Goal: Check status: Check status

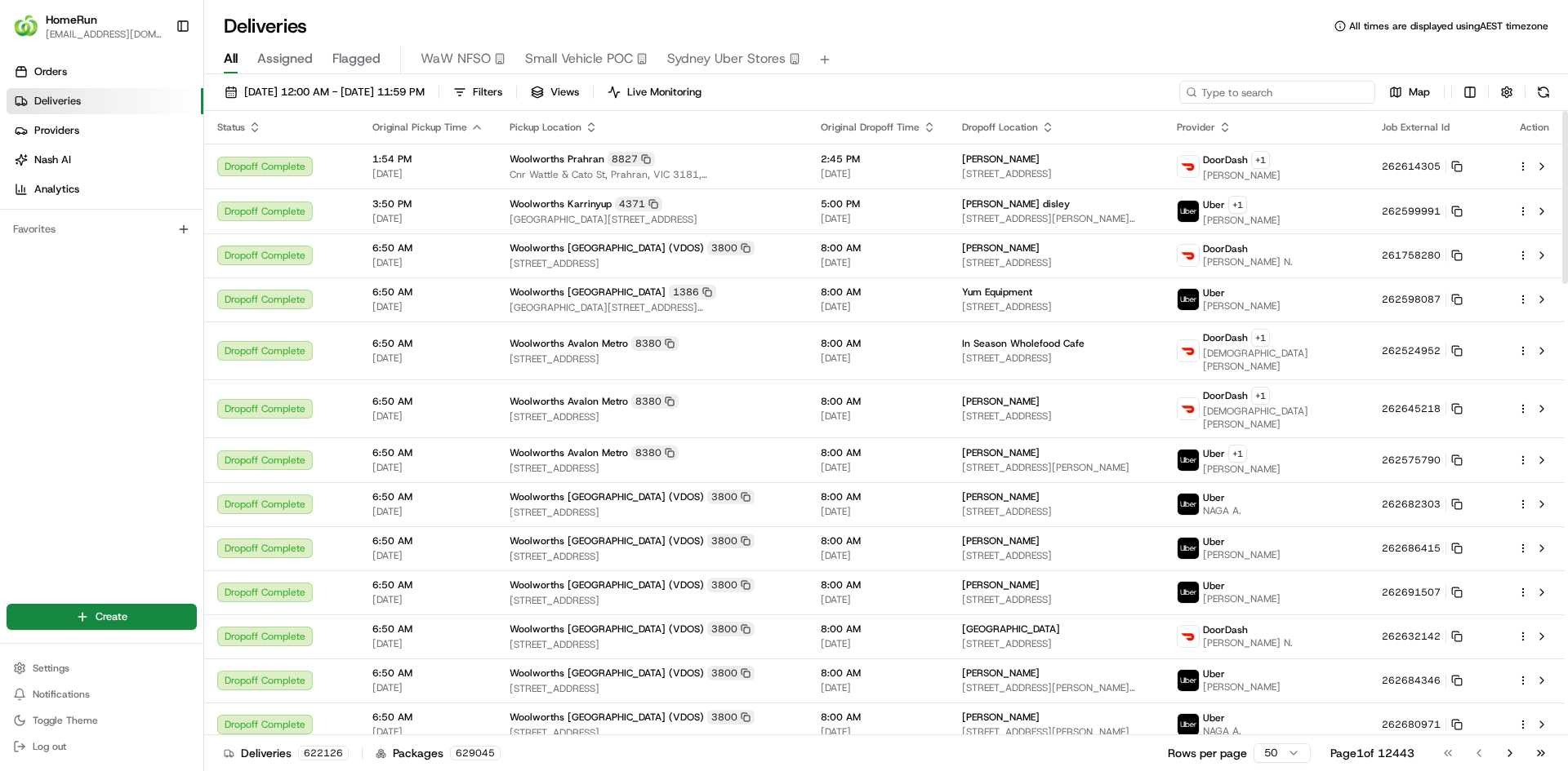
click at [1285, 94] on input at bounding box center [1276, 92] width 196 height 23
paste input "265210216"
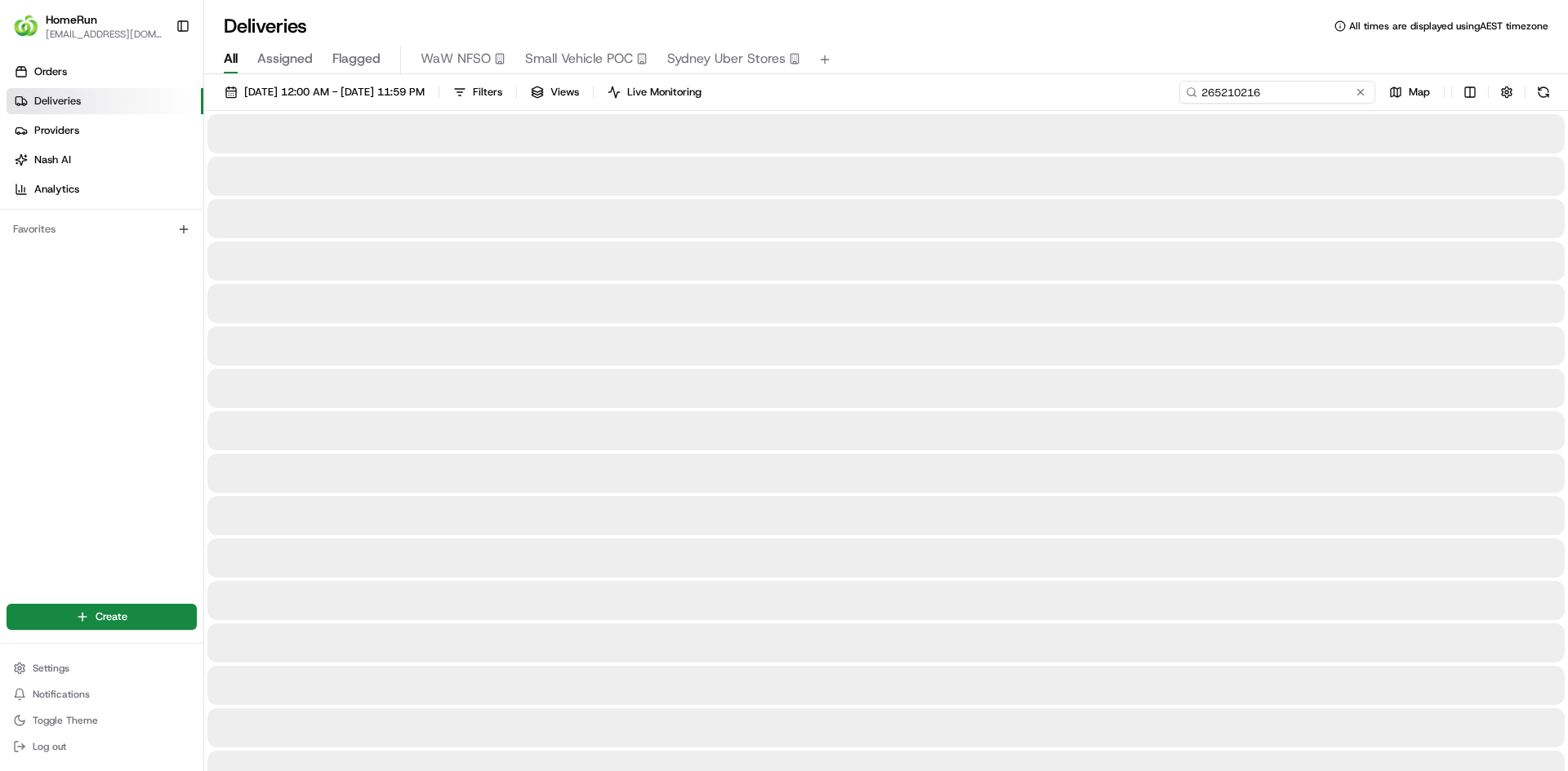
type input "265210216"
click at [1109, 71] on div "All Assigned Flagged WaW NFSO Small Vehicle POC [GEOGRAPHIC_DATA] Uber Stores" at bounding box center [885, 59] width 1363 height 29
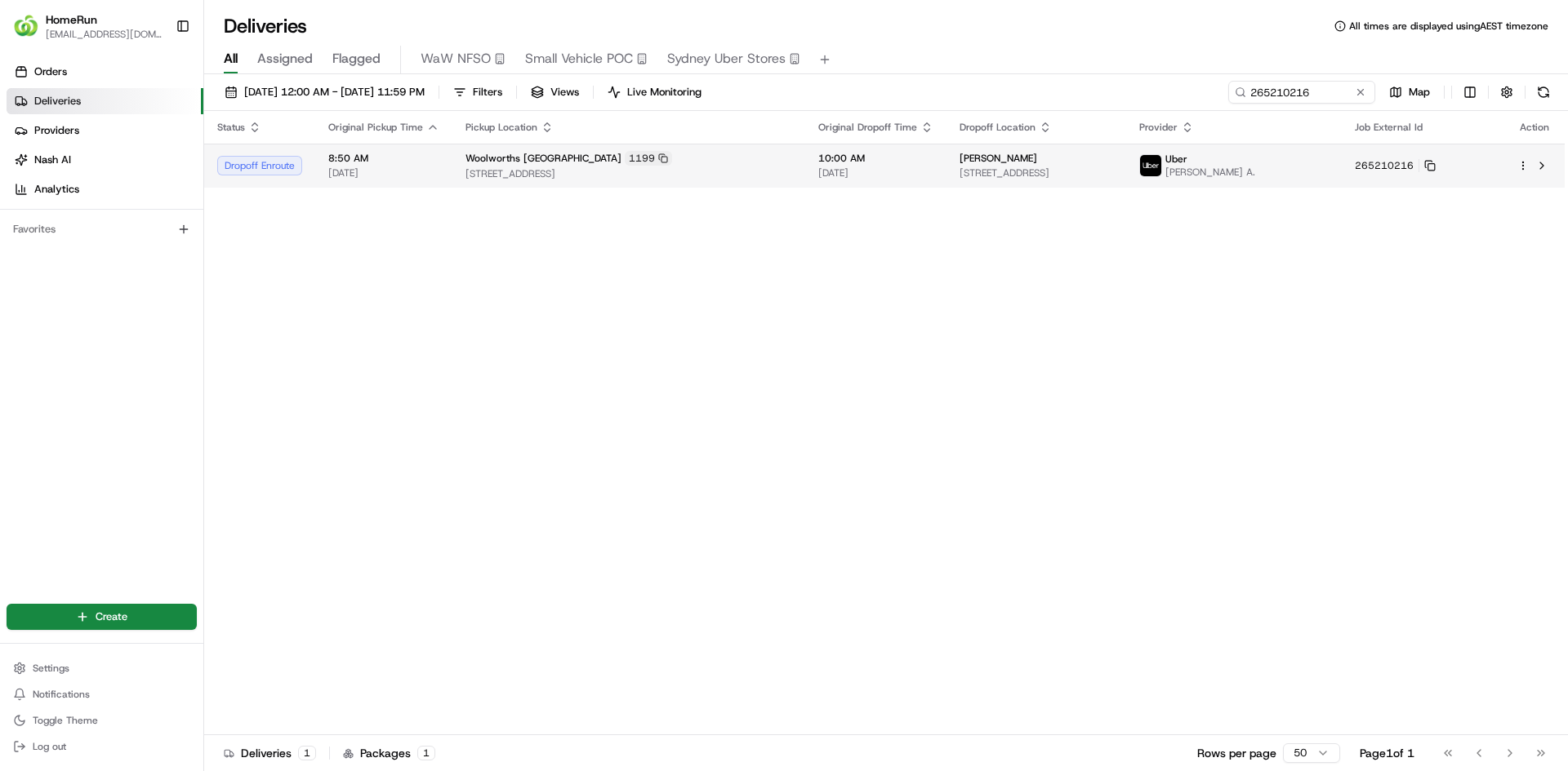
click at [1113, 152] on div "[PERSON_NAME]" at bounding box center [1035, 158] width 153 height 13
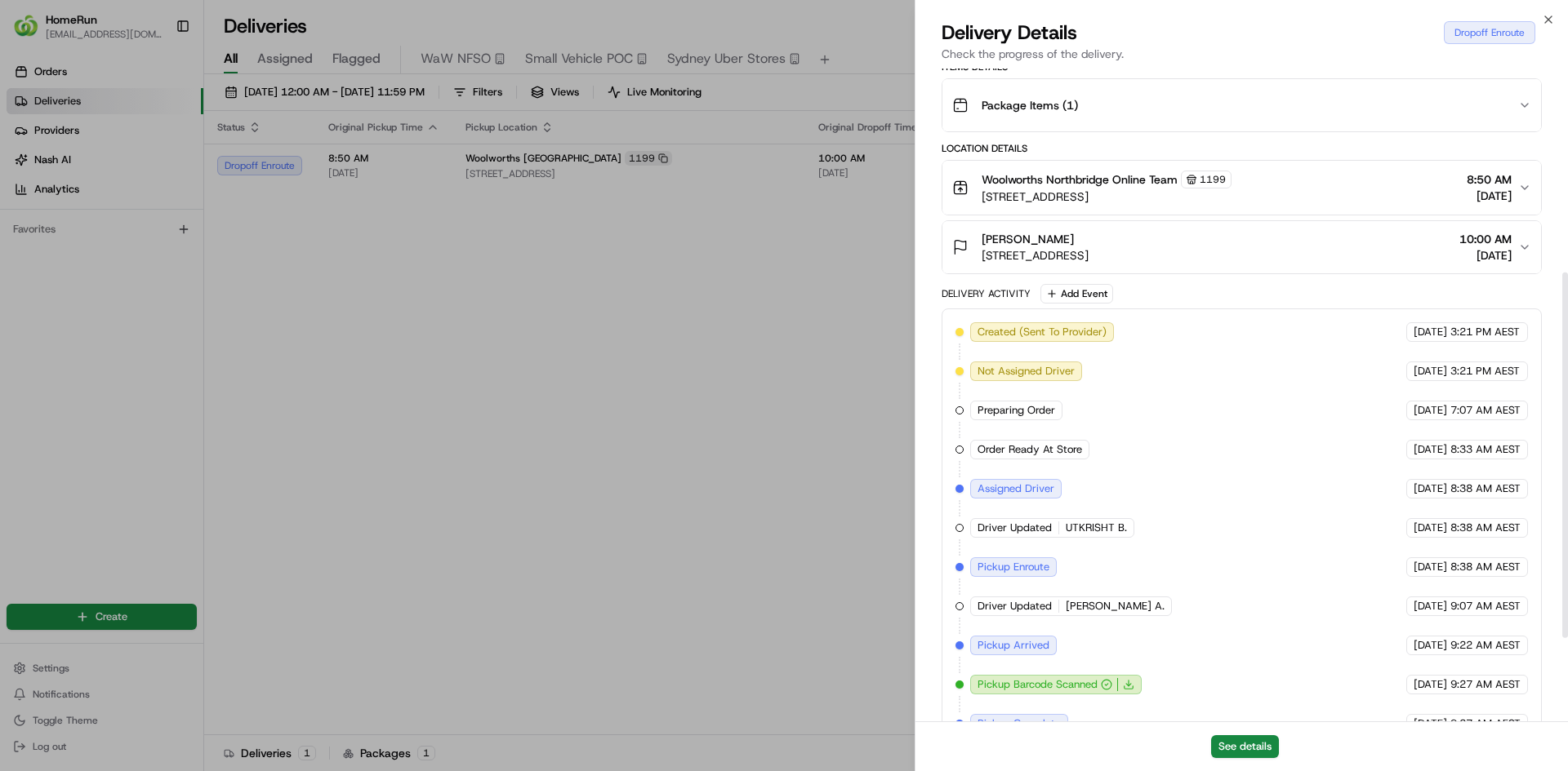
scroll to position [513, 0]
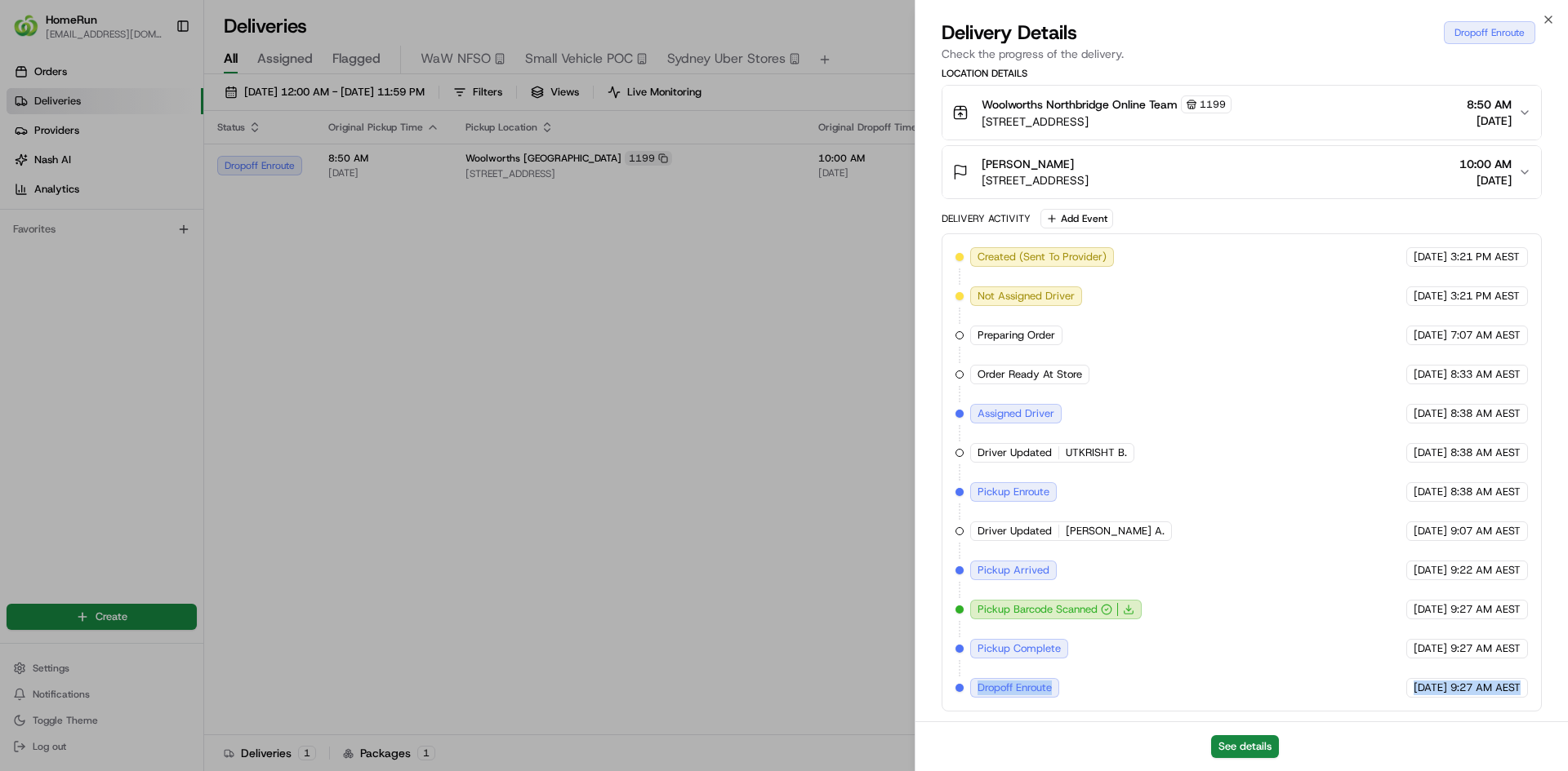
drag, startPoint x: 976, startPoint y: 688, endPoint x: 1524, endPoint y: 683, distance: 548.0
click at [1524, 683] on div "Created (Sent To Provider) Uber [DATE] 3:21 PM AEST Not Assigned Driver Uber [D…" at bounding box center [1241, 472] width 572 height 451
copy div "Dropoff Enroute Uber [DATE] 9:27 AM AEST"
click at [893, 274] on body "HomeRun [EMAIL_ADDRESS][DOMAIN_NAME] Toggle Sidebar Orders Deliveries Providers…" at bounding box center [784, 386] width 1568 height 771
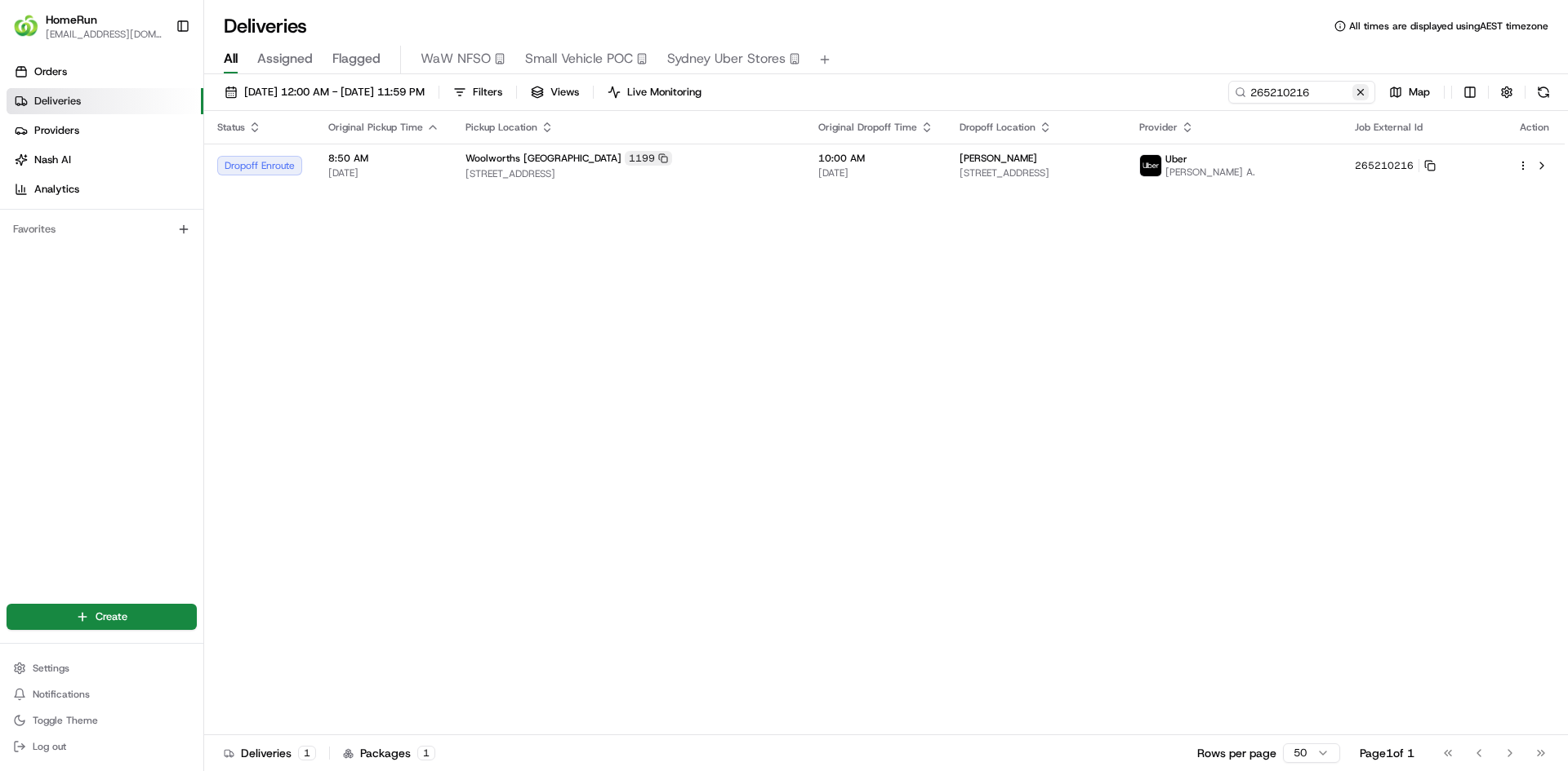
click at [1359, 92] on button at bounding box center [1360, 92] width 17 height 17
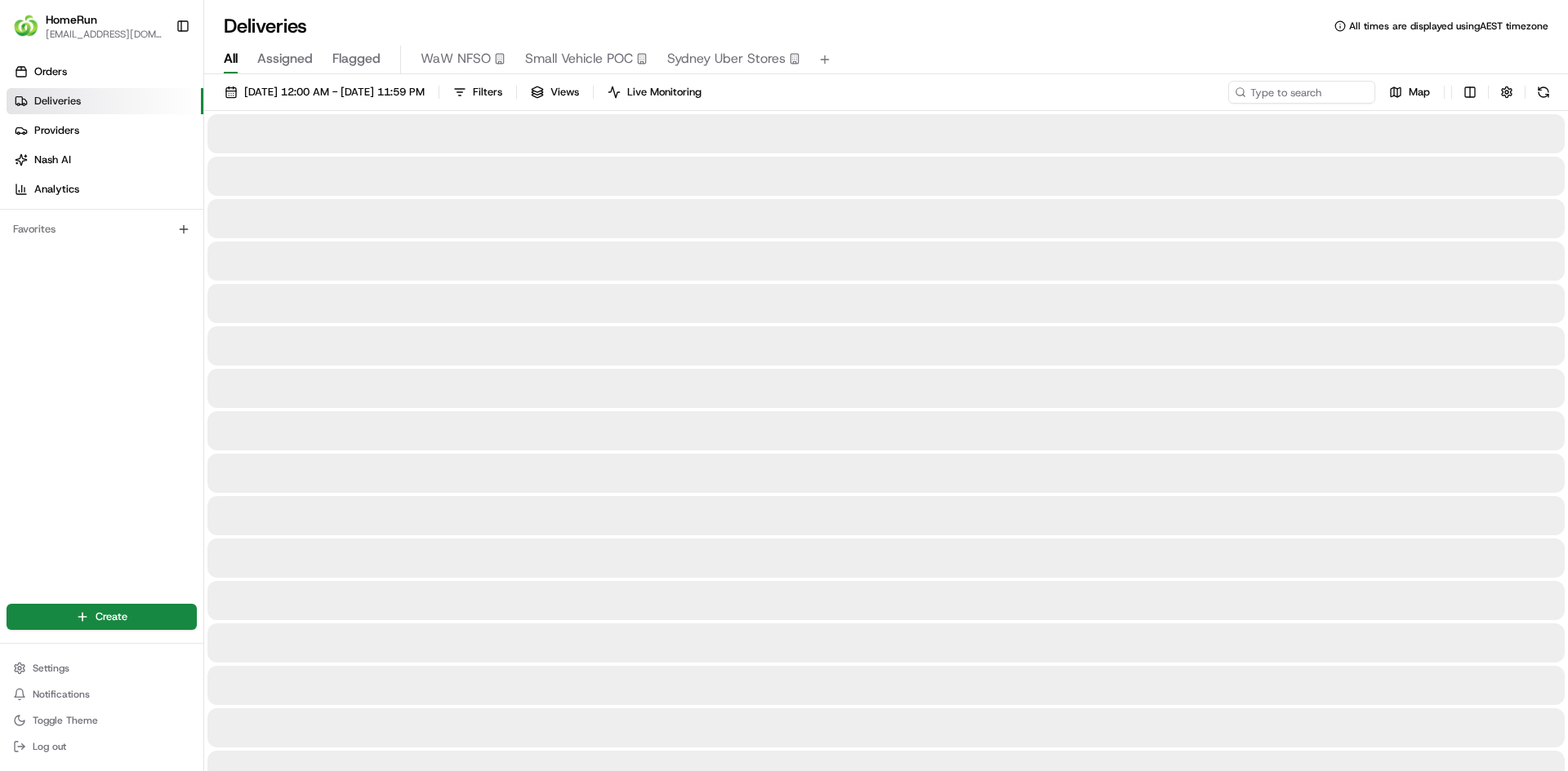
click at [1213, 54] on div "All Assigned Flagged WaW NFSO Small Vehicle POC [GEOGRAPHIC_DATA] Uber Stores" at bounding box center [885, 59] width 1363 height 29
